Goal: Task Accomplishment & Management: Complete application form

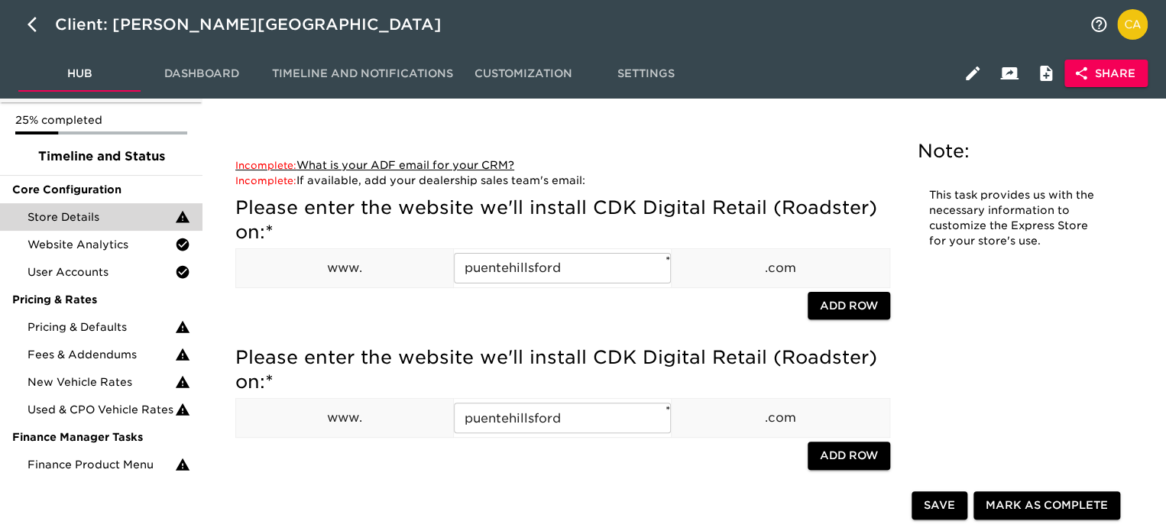
scroll to position [76, 0]
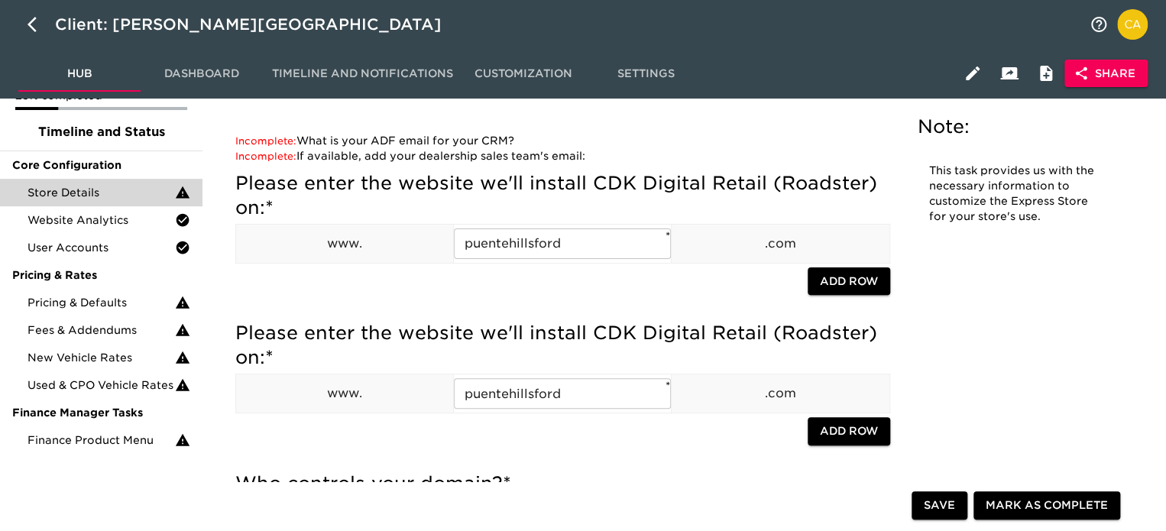
click at [1107, 80] on span "Share" at bounding box center [1106, 73] width 59 height 19
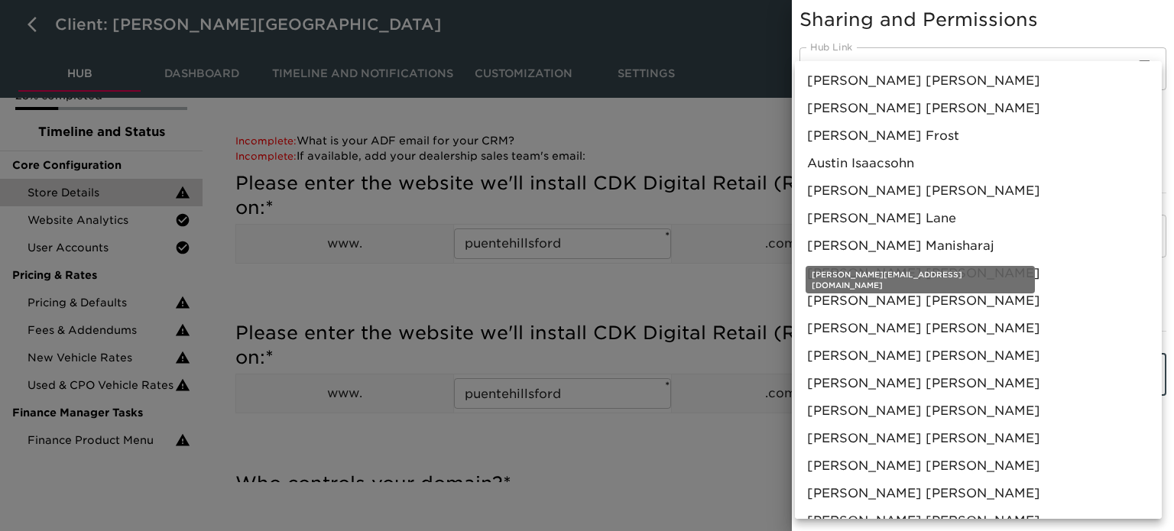
click at [872, 242] on span "[PERSON_NAME]" at bounding box center [900, 246] width 187 height 18
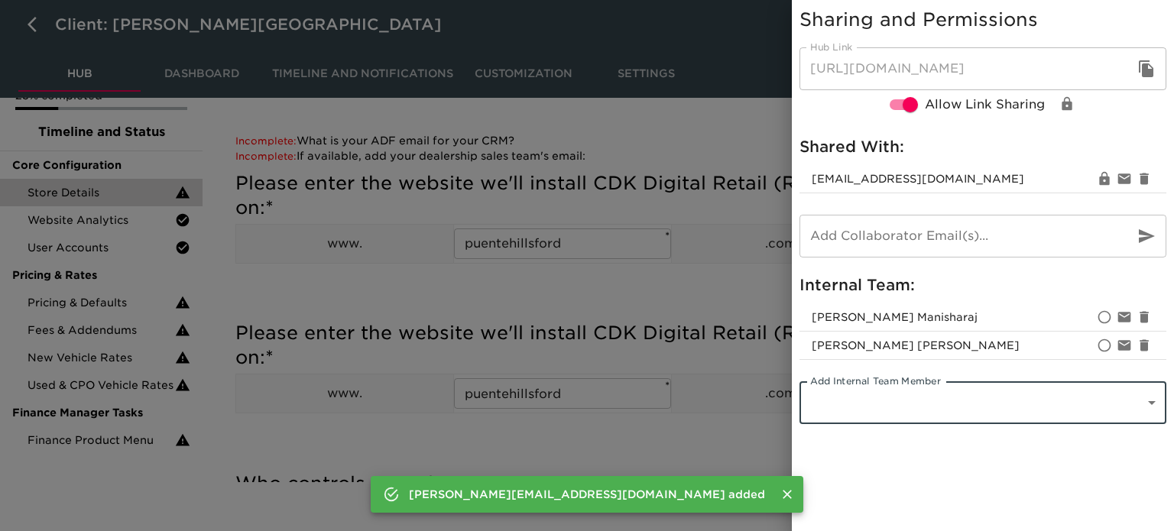
click at [287, 276] on div at bounding box center [587, 265] width 1174 height 531
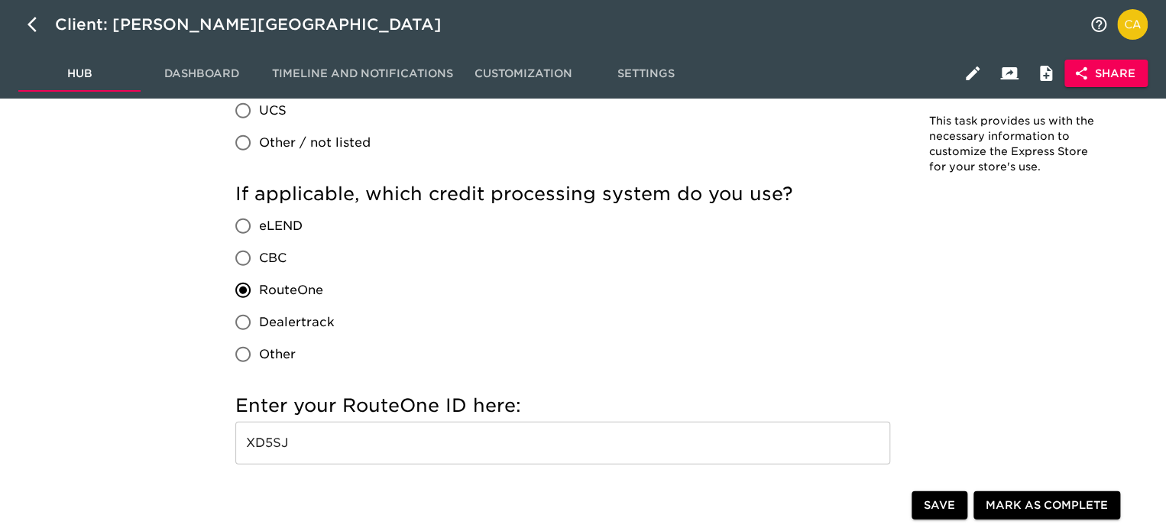
scroll to position [1834, 0]
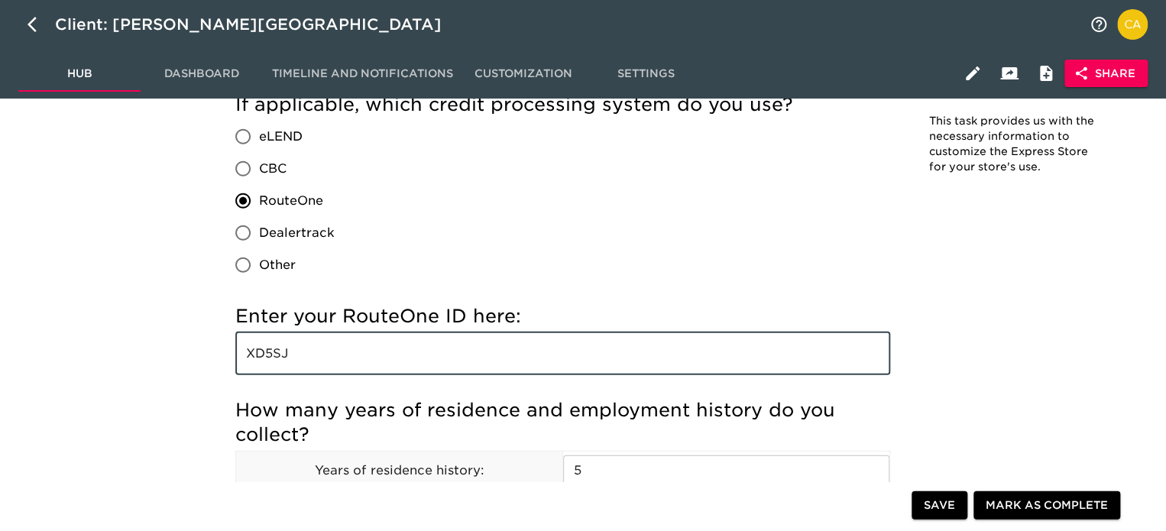
click at [278, 354] on input "XD5SJ" at bounding box center [562, 353] width 655 height 43
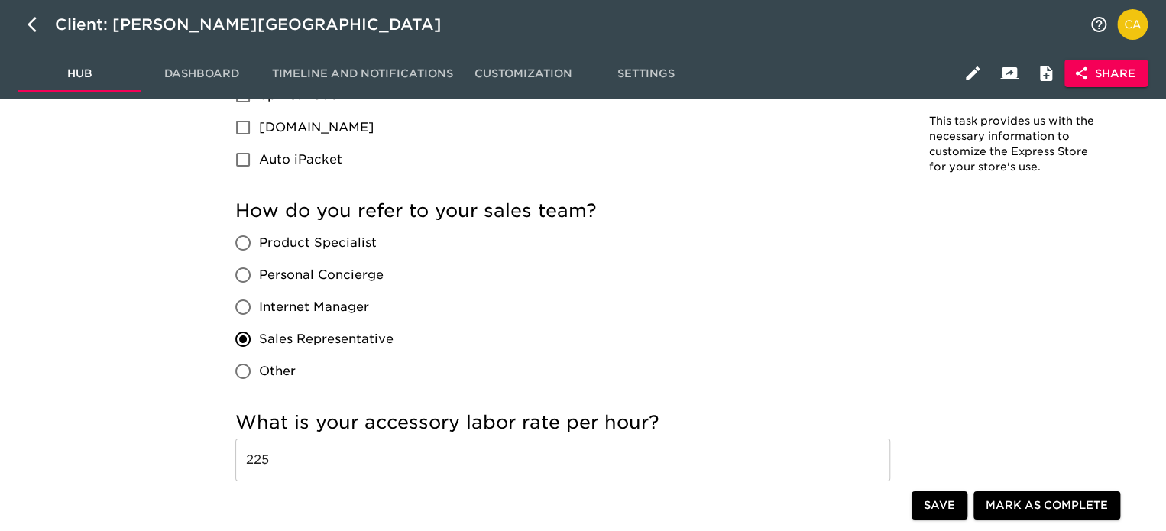
scroll to position [2675, 0]
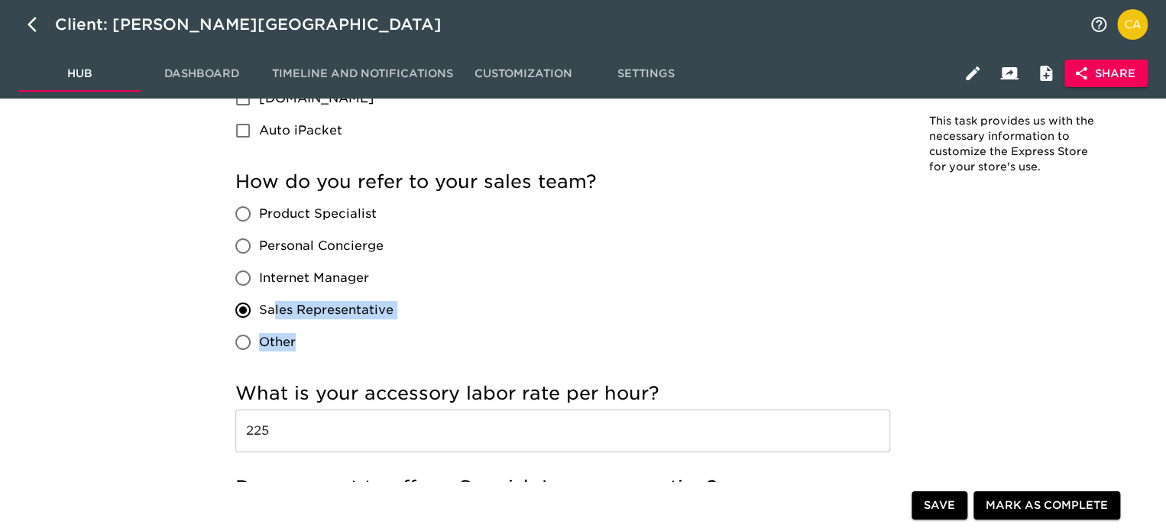
drag, startPoint x: 406, startPoint y: 318, endPoint x: 277, endPoint y: 319, distance: 129.2
click at [275, 319] on div "How do you refer to your sales team? Product Specialist Personal Concierge Inte…" at bounding box center [562, 264] width 655 height 189
click at [617, 277] on div "How do you refer to your sales team? Product Specialist Personal Concierge Inte…" at bounding box center [562, 264] width 655 height 189
drag, startPoint x: 384, startPoint y: 319, endPoint x: 325, endPoint y: 327, distance: 59.4
click at [334, 325] on div "How do you refer to your sales team? Product Specialist Personal Concierge Inte…" at bounding box center [562, 264] width 655 height 189
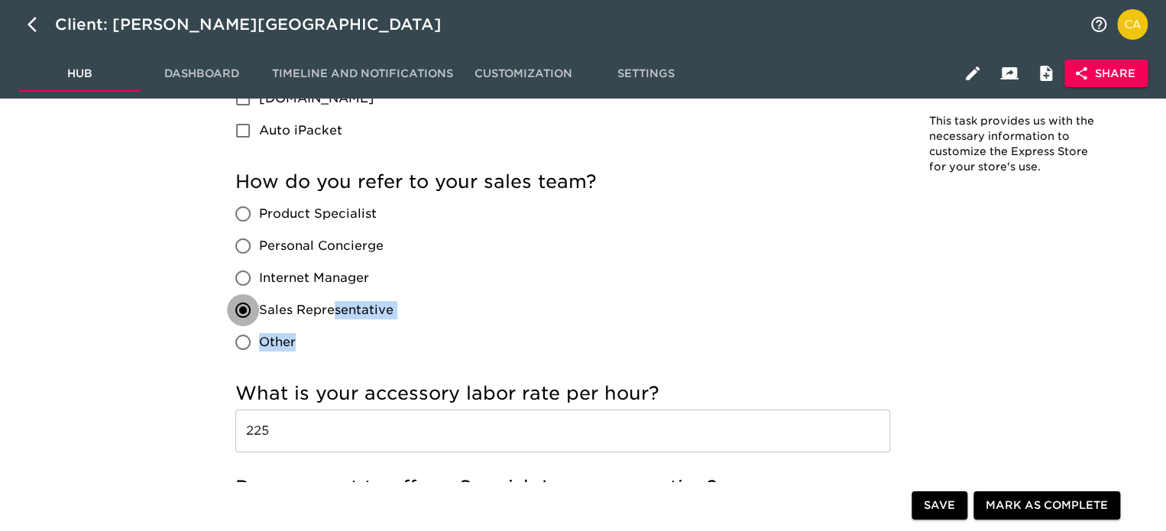
click at [255, 295] on input "Sales Representative" at bounding box center [243, 310] width 32 height 32
click at [268, 287] on label "Internet Manager" at bounding box center [310, 278] width 167 height 32
click at [259, 287] on input "Internet Manager" at bounding box center [243, 278] width 32 height 32
radio input "true"
drag, startPoint x: 258, startPoint y: 300, endPoint x: 278, endPoint y: 309, distance: 21.6
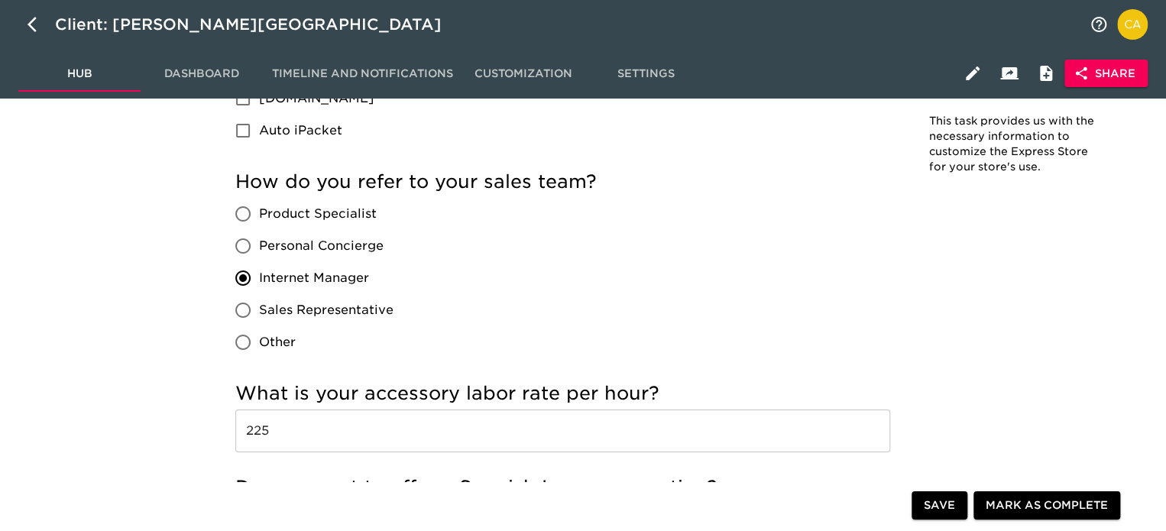
click at [278, 309] on label "Sales Representative" at bounding box center [310, 310] width 167 height 32
click at [259, 309] on input "Sales Representative" at bounding box center [243, 310] width 32 height 32
radio input "true"
drag, startPoint x: 259, startPoint y: 302, endPoint x: 396, endPoint y: 304, distance: 136.8
click at [396, 304] on div "Product Specialist Personal Concierge Internet Manager Sales Representative Oth…" at bounding box center [320, 278] width 170 height 160
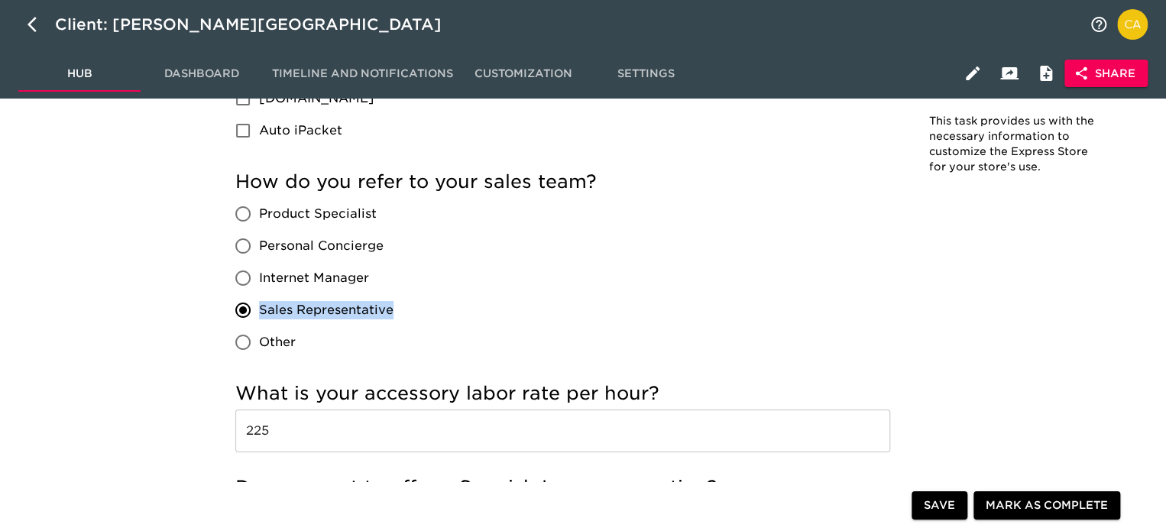
copy span "Sales Representative"
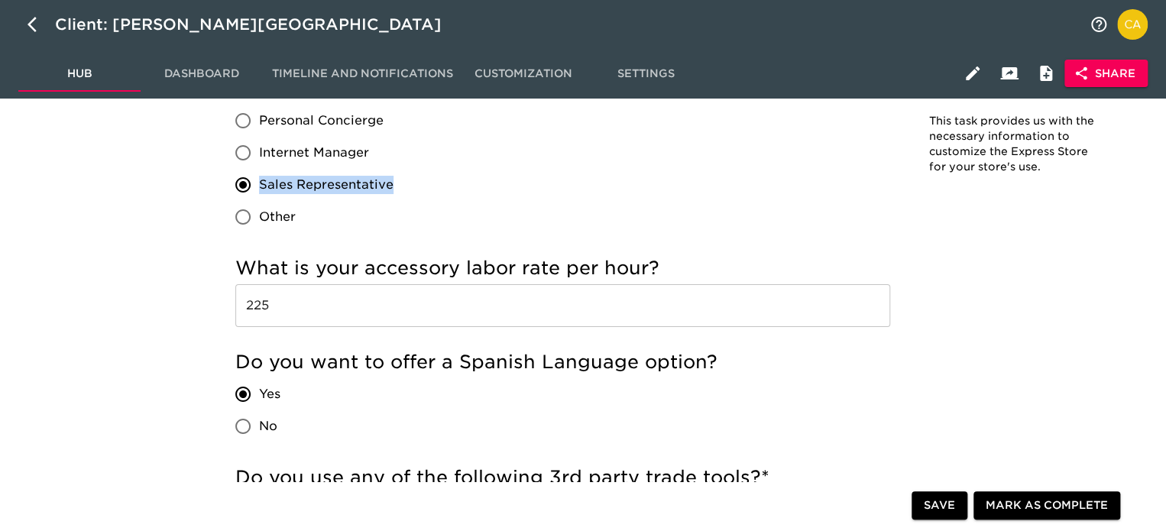
scroll to position [2828, 0]
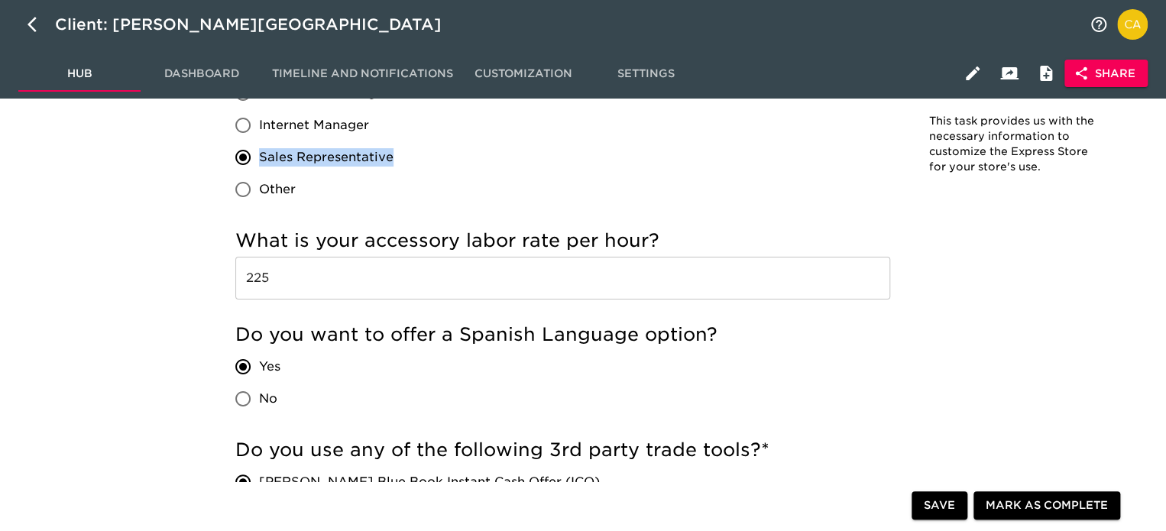
click at [269, 271] on input "225" at bounding box center [562, 278] width 655 height 43
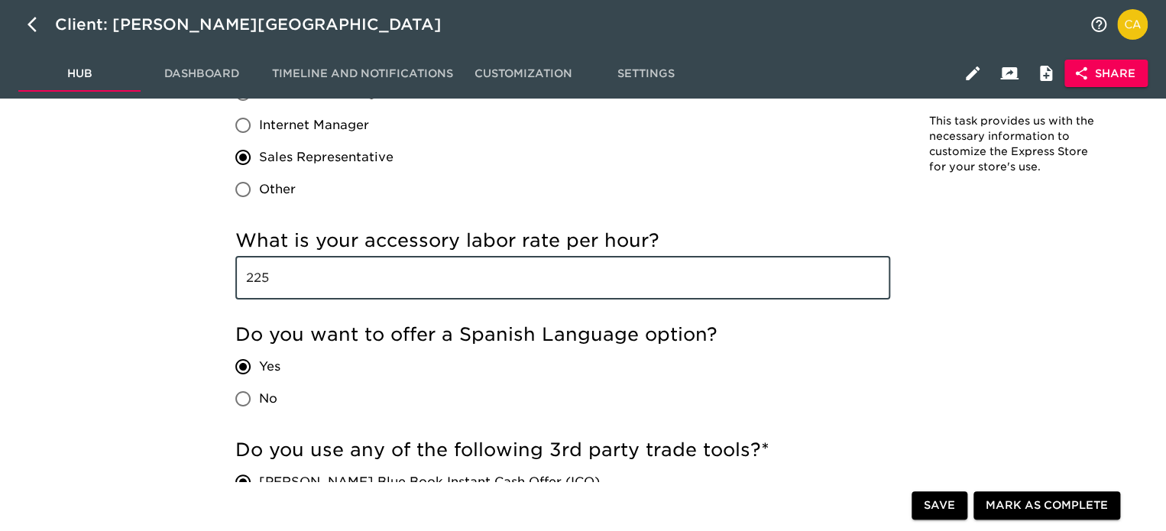
click at [269, 271] on input "225" at bounding box center [562, 278] width 655 height 43
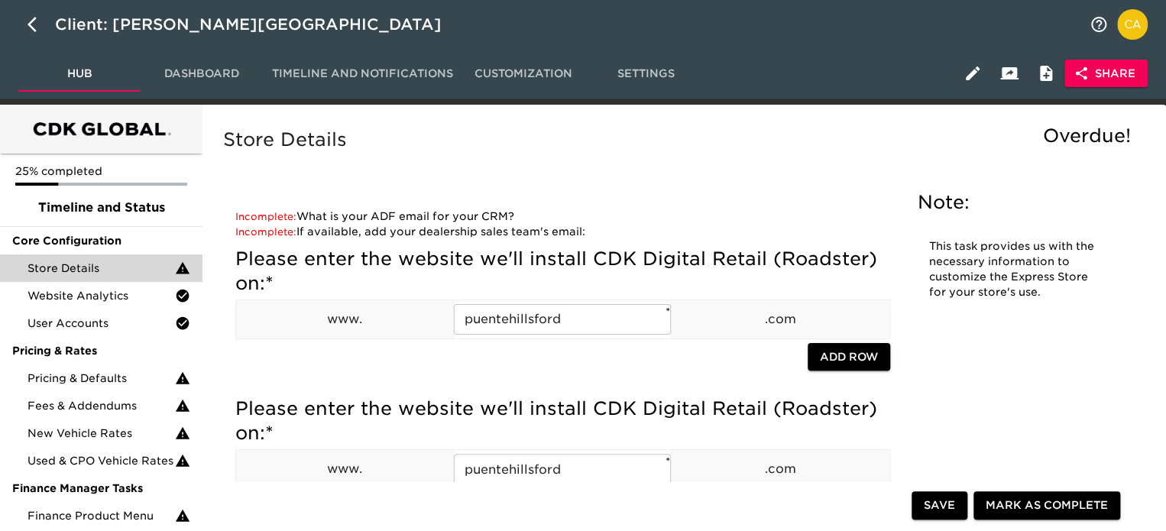
scroll to position [0, 0]
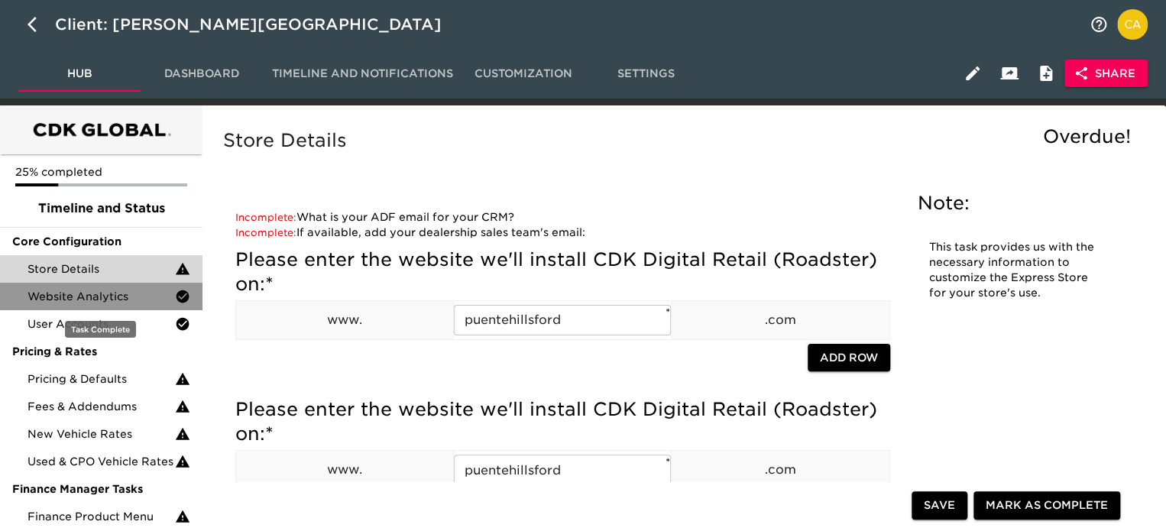
click at [76, 295] on span "Website Analytics" at bounding box center [101, 296] width 147 height 15
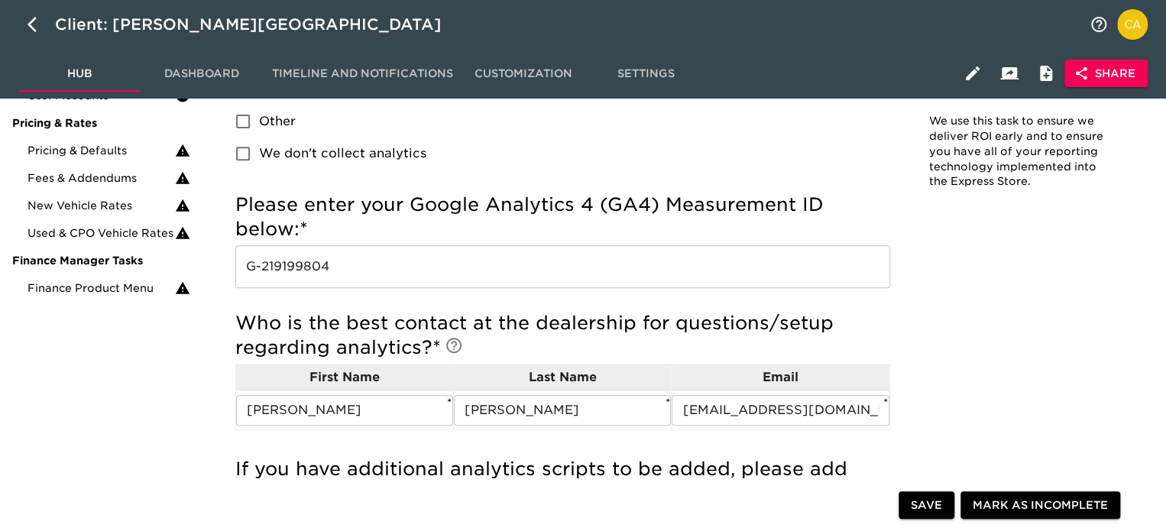
scroll to position [229, 0]
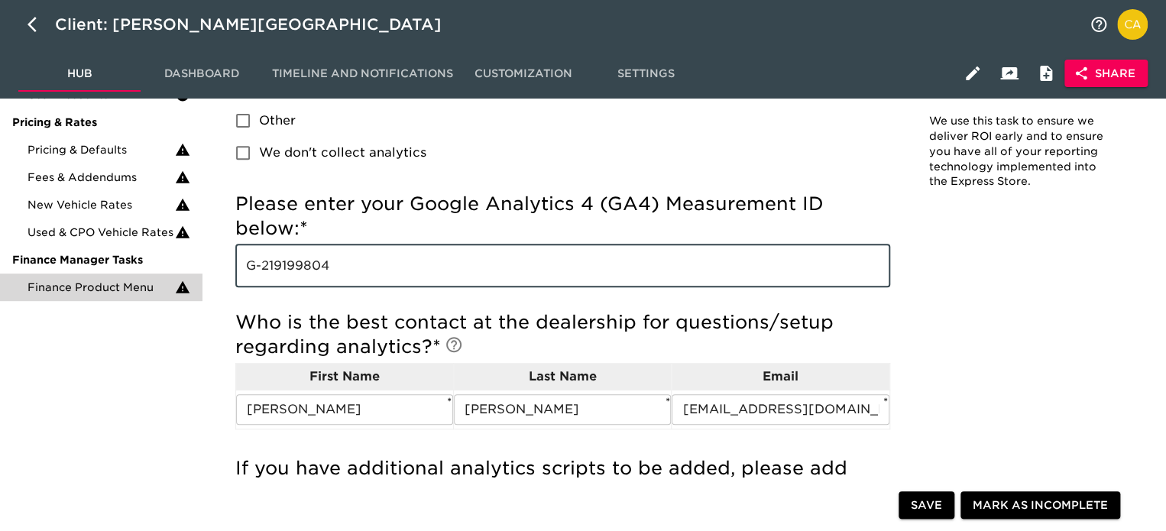
drag, startPoint x: 356, startPoint y: 274, endPoint x: 137, endPoint y: 280, distance: 219.4
click at [137, 280] on div "25% completed Timeline and Status Core Configuration Store Details Website Anal…" at bounding box center [583, 414] width 1166 height 1076
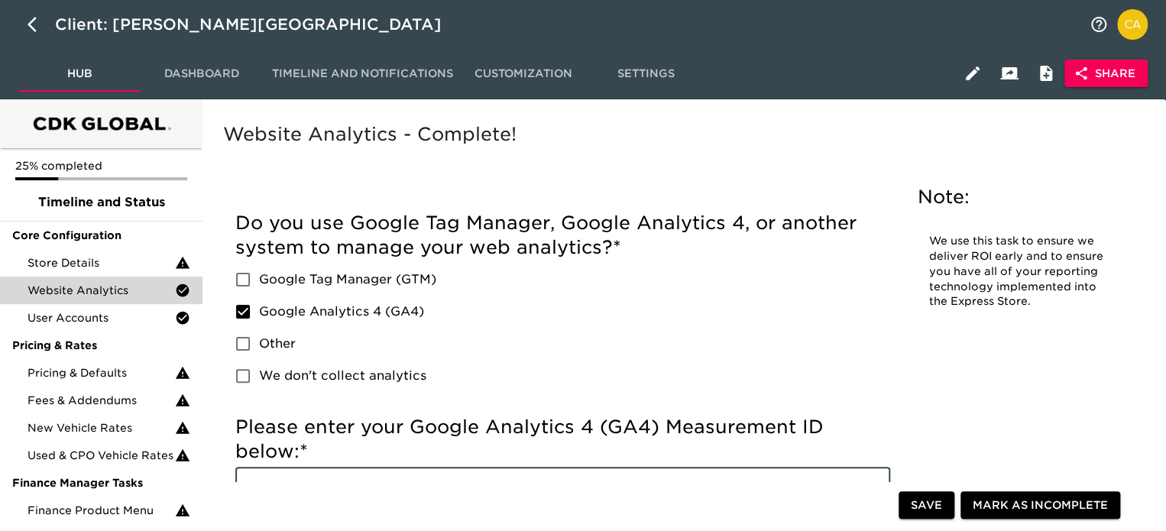
scroll to position [0, 0]
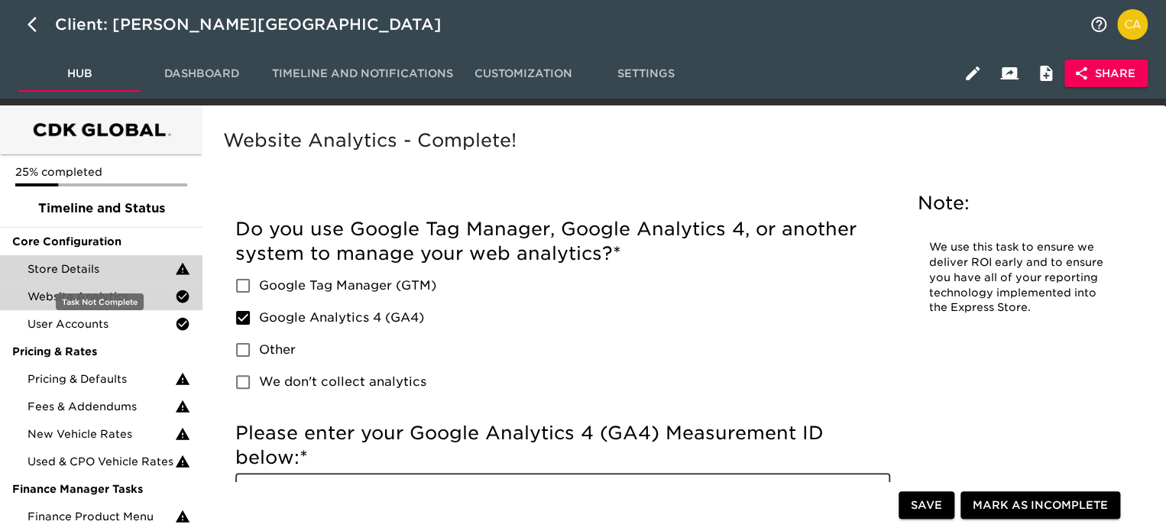
click at [86, 266] on span "Store Details" at bounding box center [101, 268] width 147 height 15
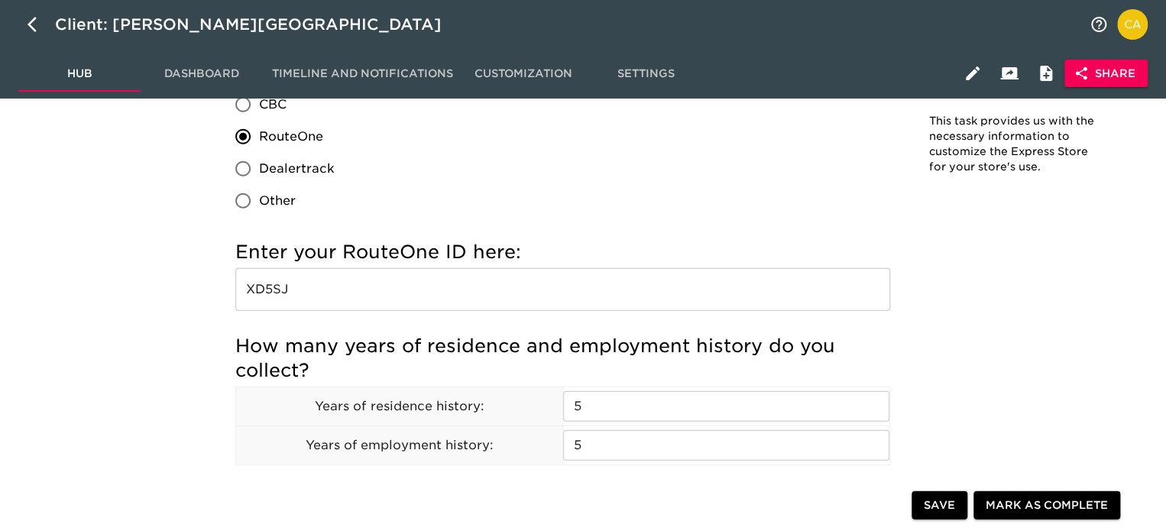
scroll to position [1984, 0]
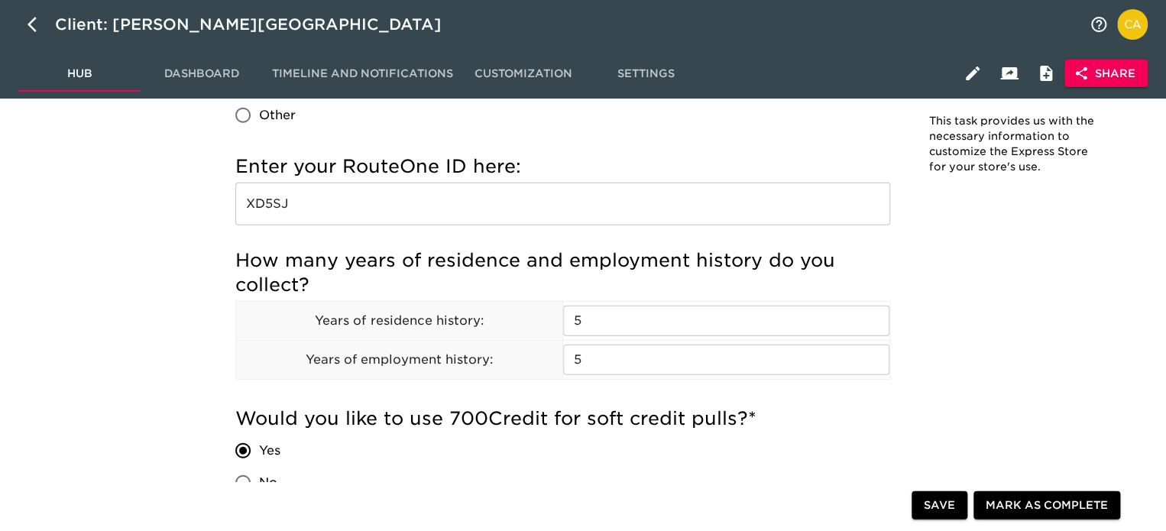
click at [286, 206] on input "XD5SJ" at bounding box center [562, 204] width 655 height 43
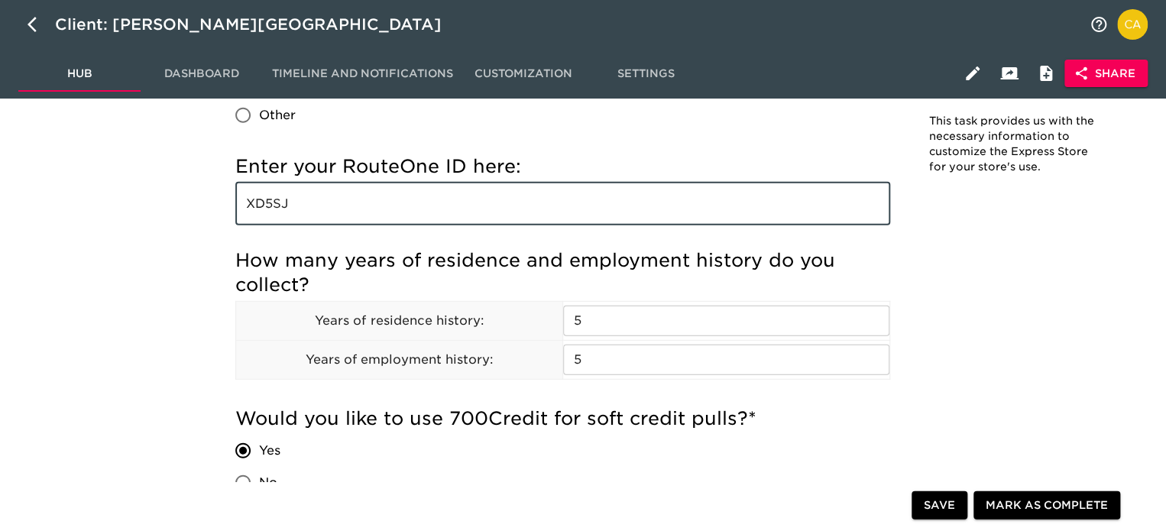
click at [286, 206] on input "XD5SJ" at bounding box center [562, 204] width 655 height 43
